Goal: Task Accomplishment & Management: Use online tool/utility

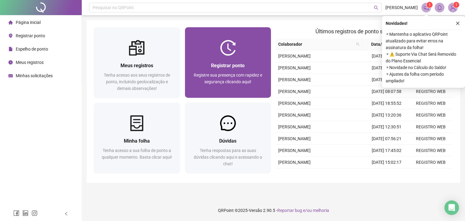
click at [246, 65] on div "Registrar ponto" at bounding box center [228, 66] width 72 height 8
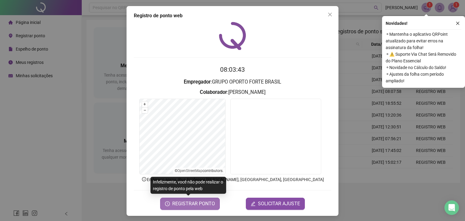
click at [199, 200] on span "REGISTRAR PONTO" at bounding box center [193, 203] width 43 height 7
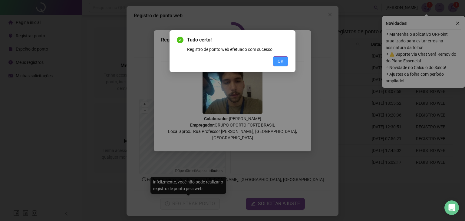
click at [283, 58] on button "OK" at bounding box center [280, 61] width 15 height 10
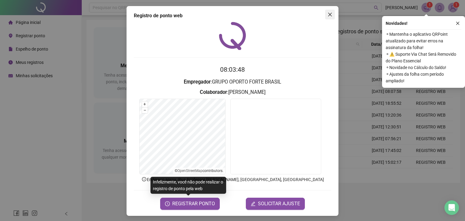
click at [325, 17] on span "Close" at bounding box center [330, 14] width 10 height 5
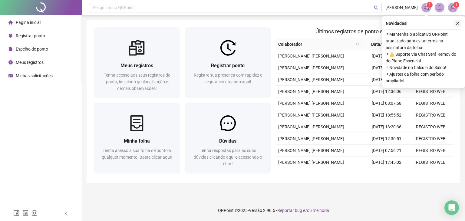
click at [456, 22] on icon "close" at bounding box center [458, 23] width 4 height 4
